Goal: Find specific page/section: Find specific page/section

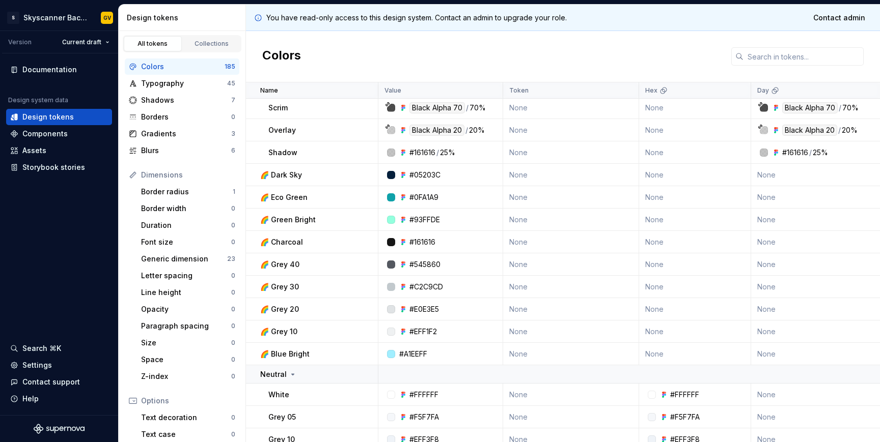
scroll to position [89, 0]
click at [303, 217] on p "🌈 Green Bright" at bounding box center [287, 218] width 55 height 10
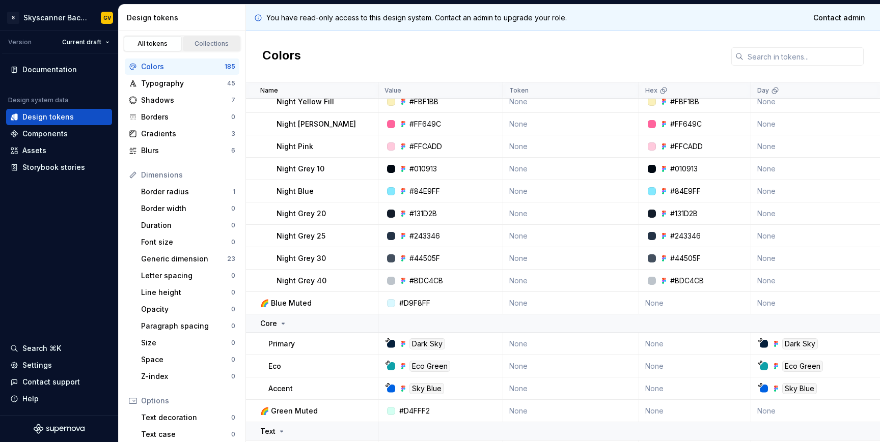
scroll to position [730, 0]
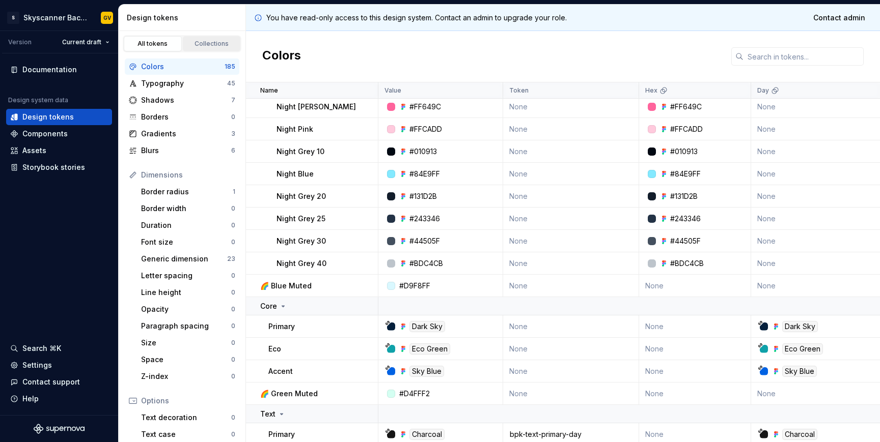
click at [205, 45] on div "Collections" at bounding box center [211, 44] width 51 height 8
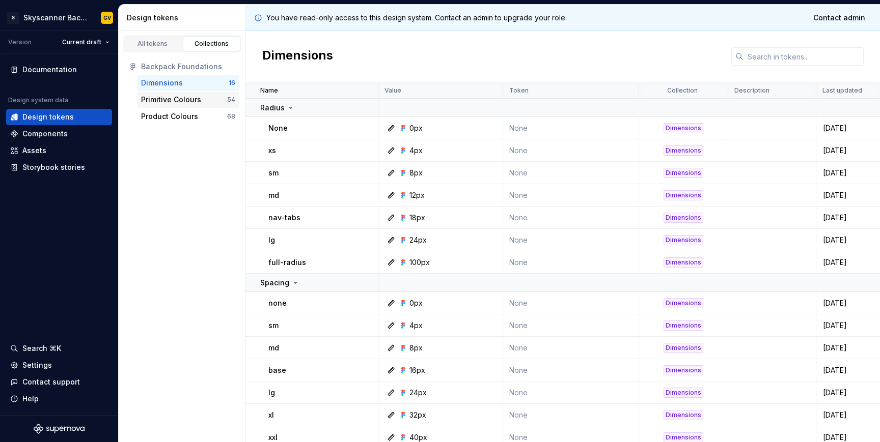
click at [182, 99] on div "Primitive Colours" at bounding box center [171, 100] width 60 height 10
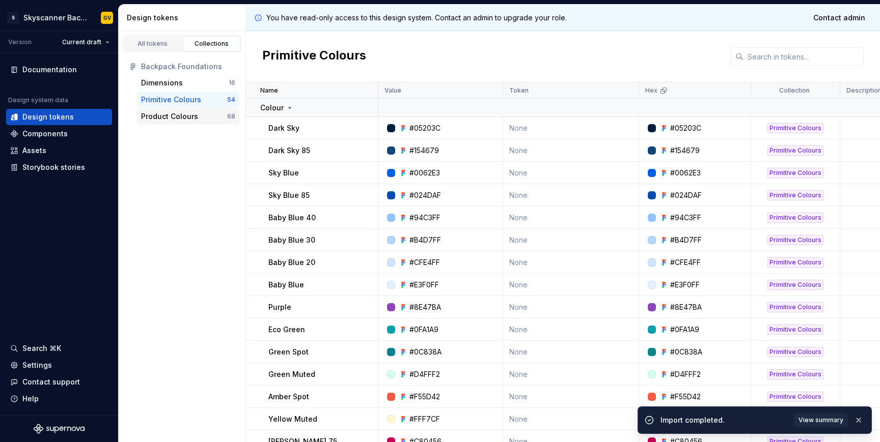
click at [181, 118] on div "Product Colours" at bounding box center [169, 116] width 57 height 10
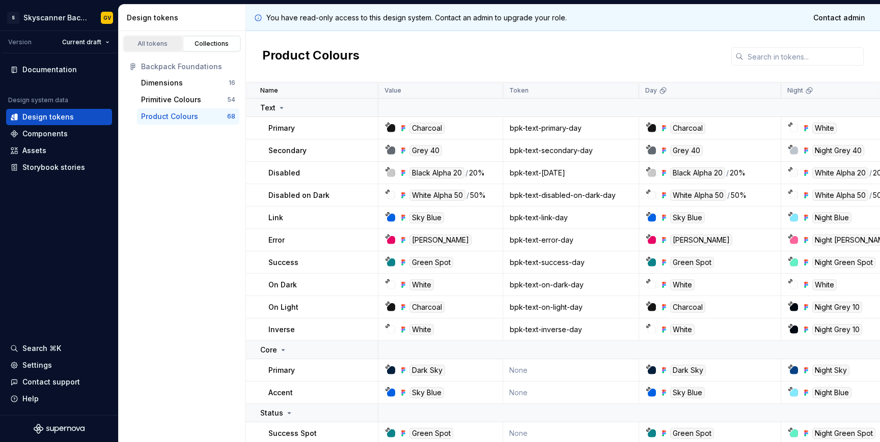
click at [152, 48] on link "All tokens" at bounding box center [153, 43] width 58 height 15
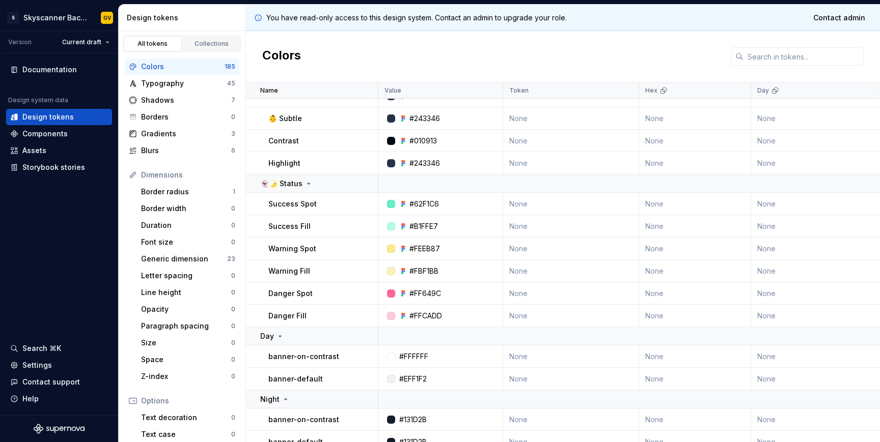
scroll to position [606, 0]
